Goal: Transaction & Acquisition: Purchase product/service

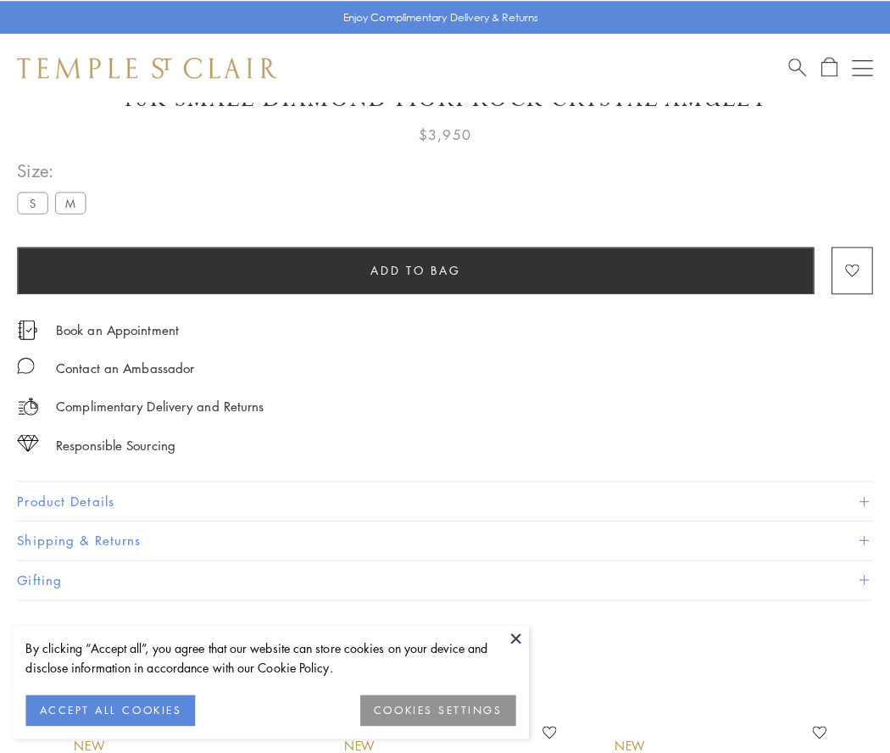
scroll to position [93, 0]
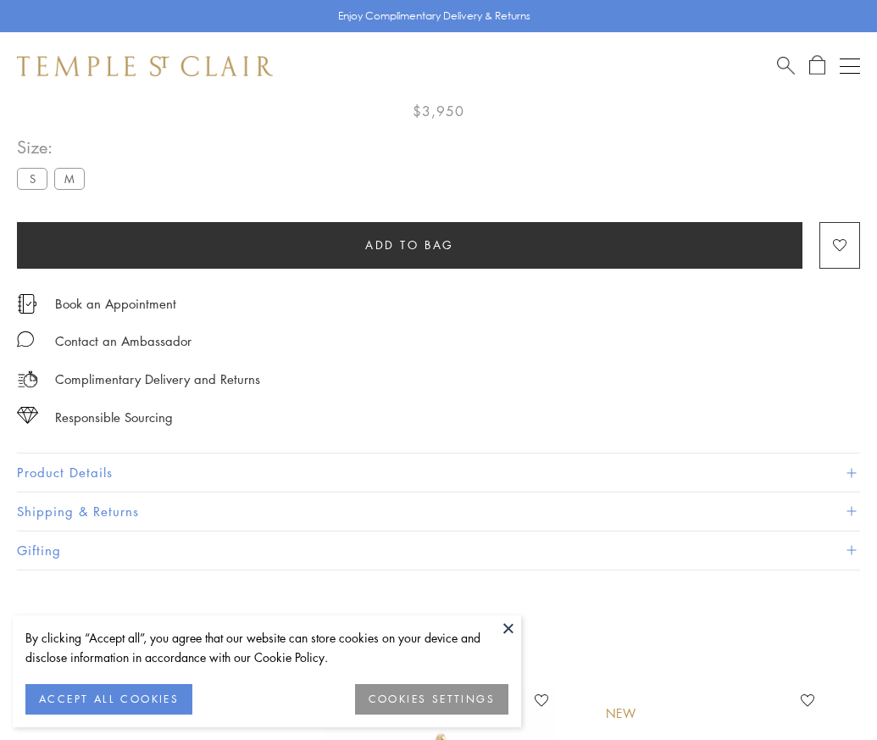
click at [409, 244] on span "Add to bag" at bounding box center [409, 245] width 89 height 19
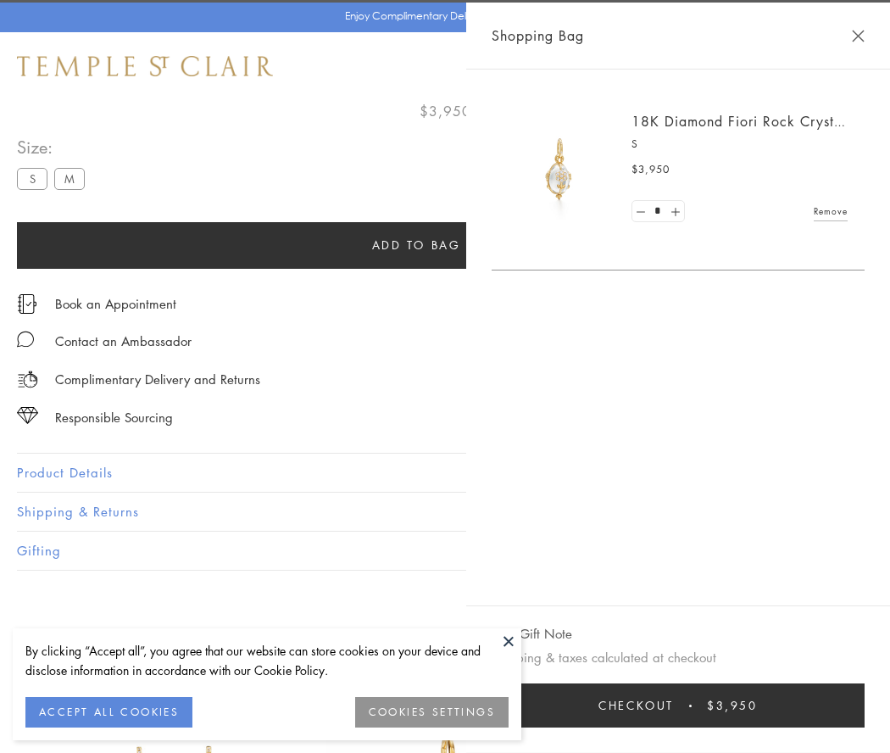
click at [823, 705] on button "Checkout $3,950" at bounding box center [678, 705] width 373 height 44
